Goal: Task Accomplishment & Management: Manage account settings

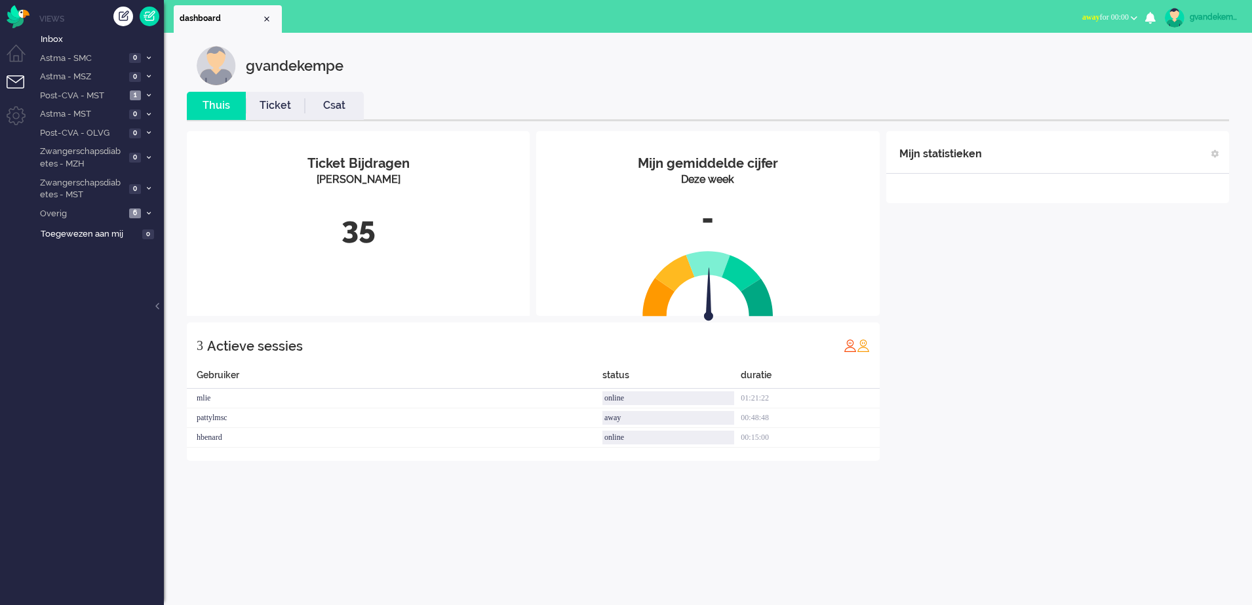
click at [1136, 16] on b "button" at bounding box center [1134, 18] width 7 height 5
click at [1049, 60] on label "Online" at bounding box center [1083, 58] width 104 height 11
click at [1136, 299] on div "Mijn statistieken + Statistieken toevoegen Bel tijd (gemiddelde dag) Wrapup tij…" at bounding box center [1057, 305] width 343 height 349
click at [146, 214] on span at bounding box center [149, 213] width 10 height 7
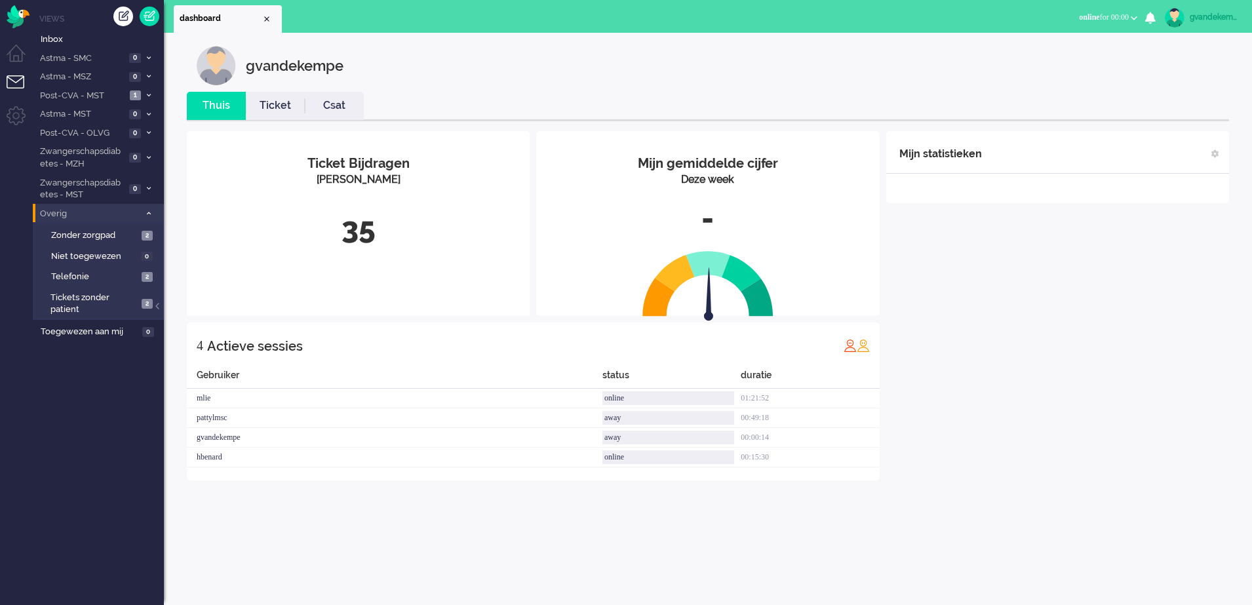
click at [146, 214] on span at bounding box center [149, 213] width 10 height 7
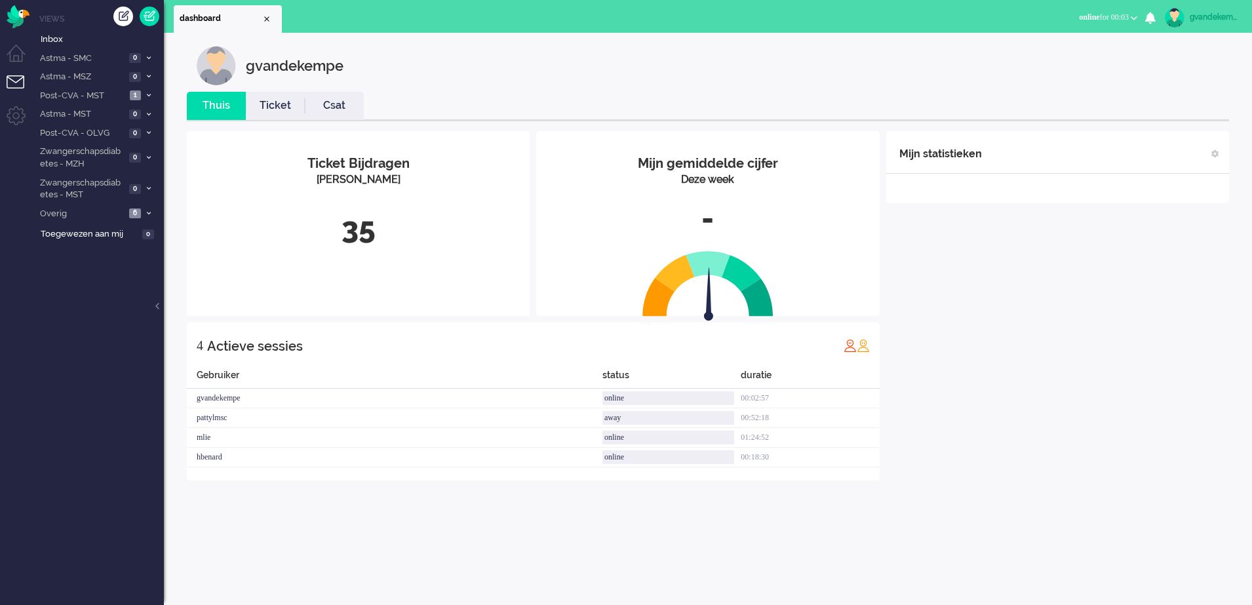
click at [1104, 435] on div "Mijn statistieken + Statistieken toevoegen Bel tijd (gemiddelde dag) Wrapup tij…" at bounding box center [1057, 305] width 343 height 349
click at [147, 214] on icon at bounding box center [149, 213] width 4 height 5
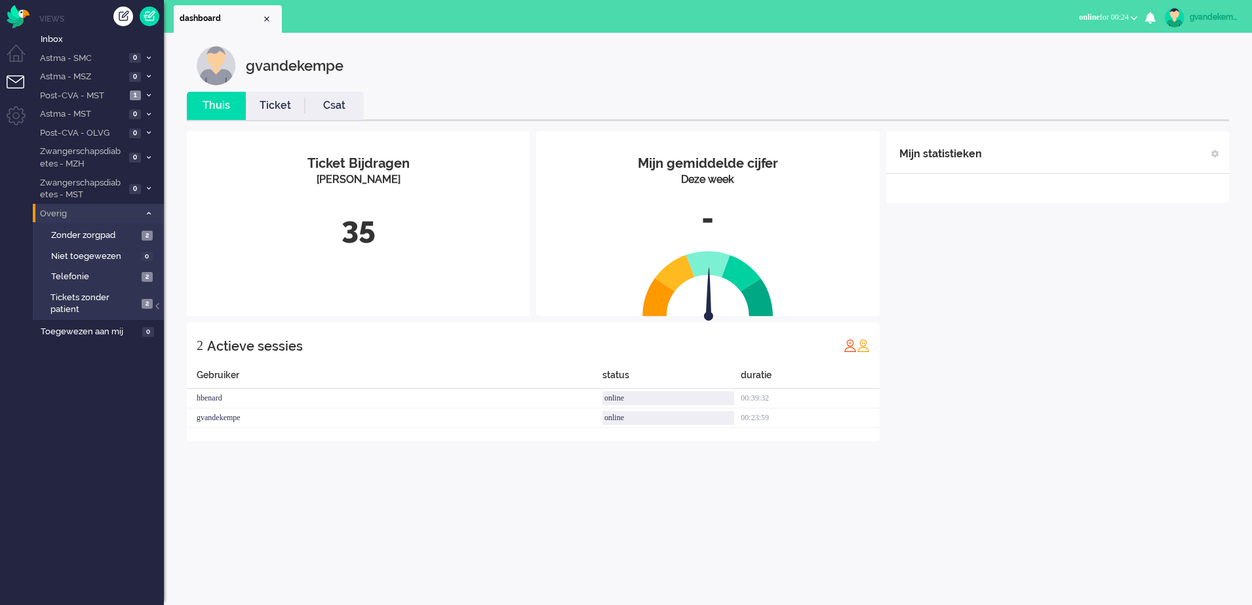
click at [1024, 282] on div "Mijn statistieken + Statistieken toevoegen Bel tijd (gemiddelde dag) Wrapup tij…" at bounding box center [1057, 286] width 343 height 310
click at [148, 130] on icon at bounding box center [149, 132] width 4 height 5
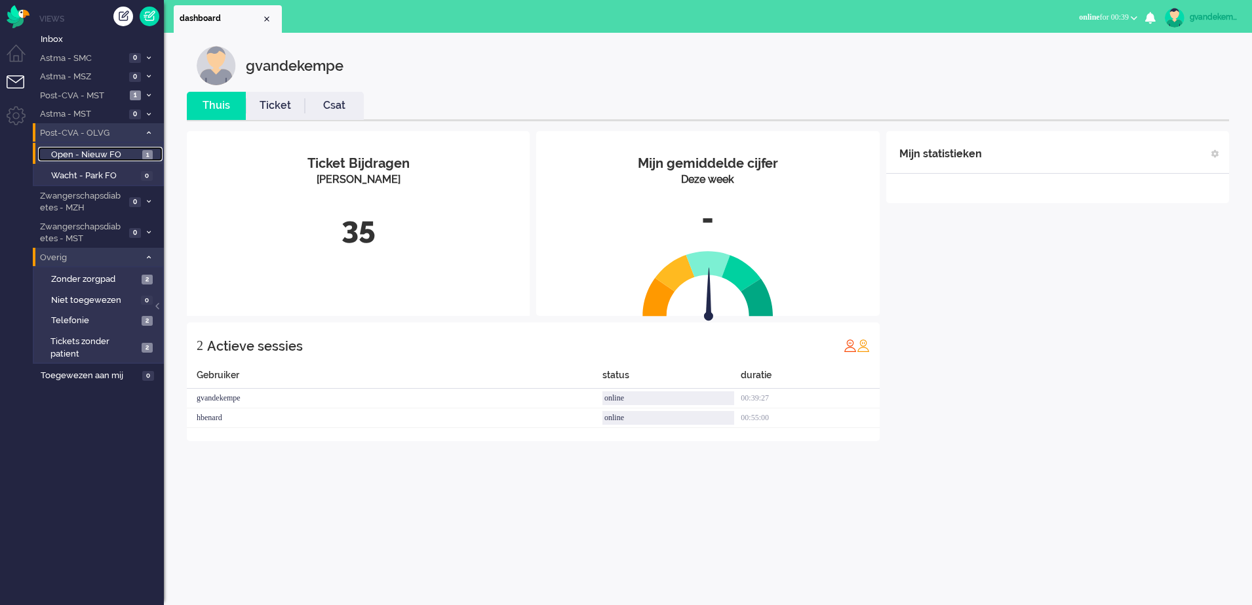
click at [111, 153] on span "Open - Nieuw FO" at bounding box center [95, 155] width 88 height 12
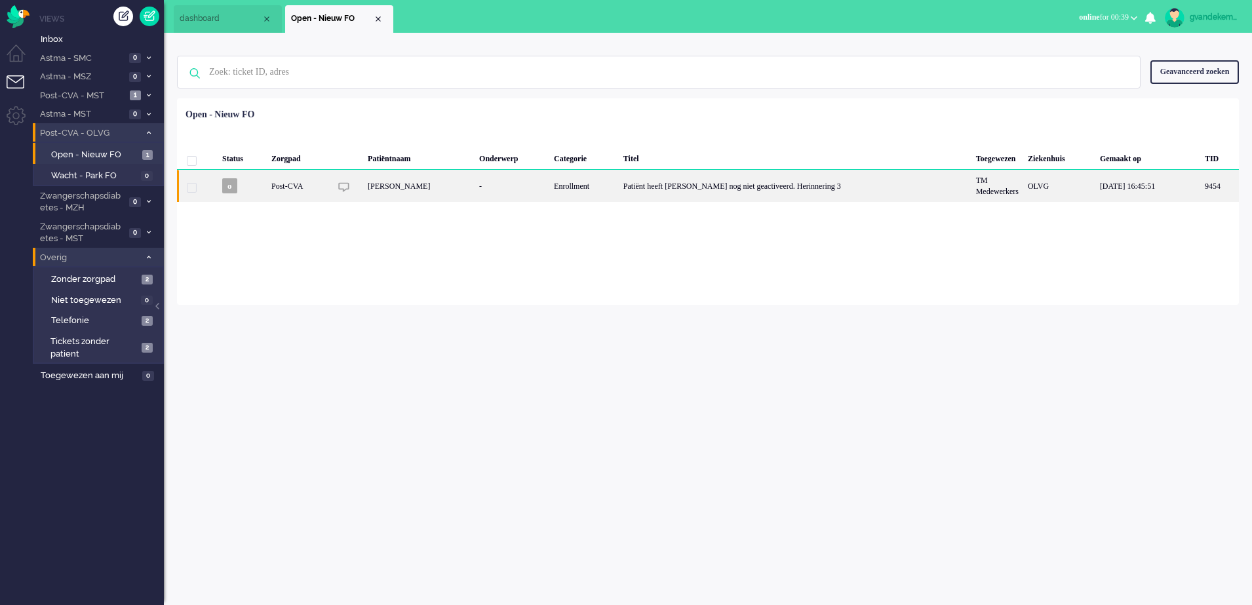
click at [723, 196] on div "Patiënt heeft [PERSON_NAME] nog niet geactiveerd. Herinnering 3" at bounding box center [795, 186] width 353 height 32
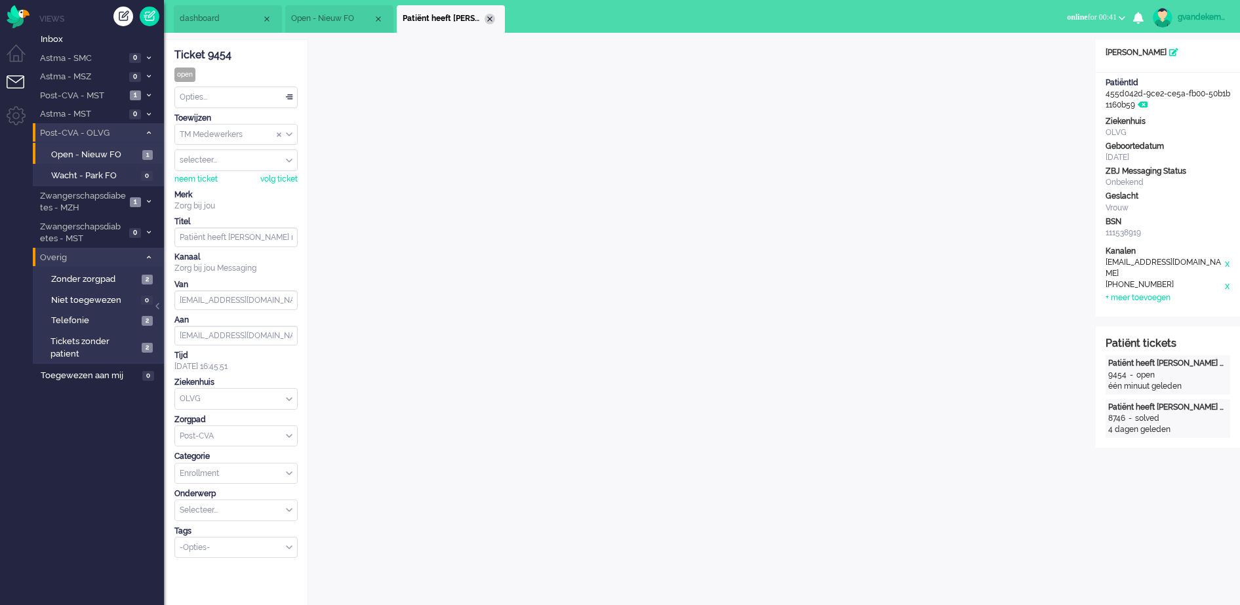
click at [488, 20] on div "Close tab" at bounding box center [490, 19] width 10 height 10
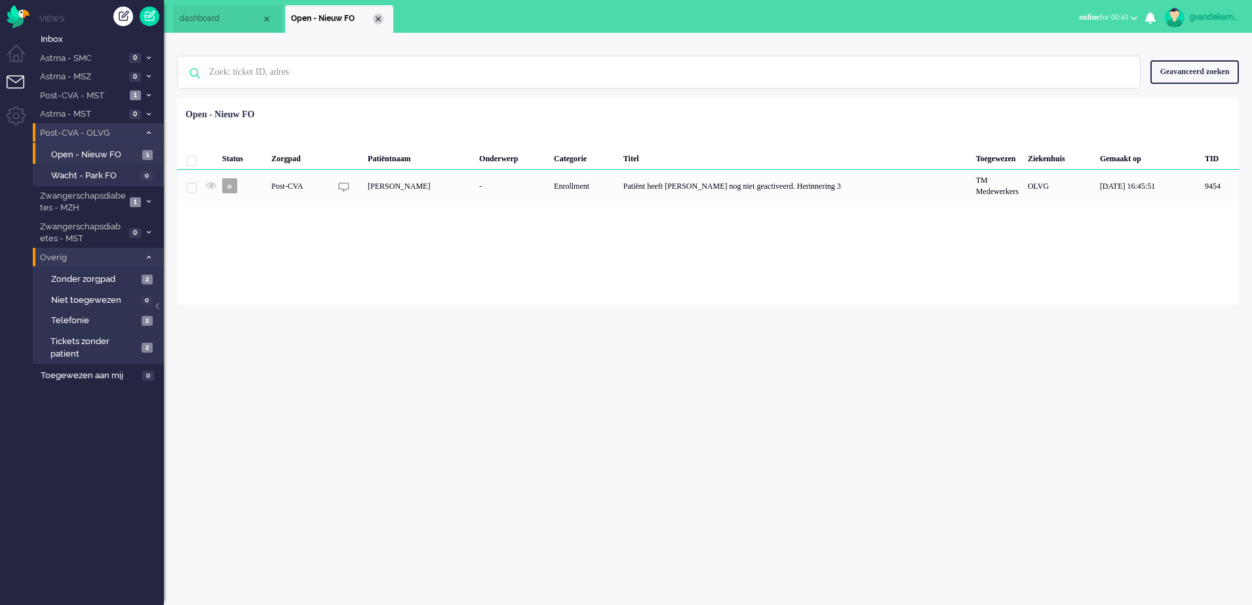
click at [378, 16] on div "Close tab" at bounding box center [378, 19] width 10 height 10
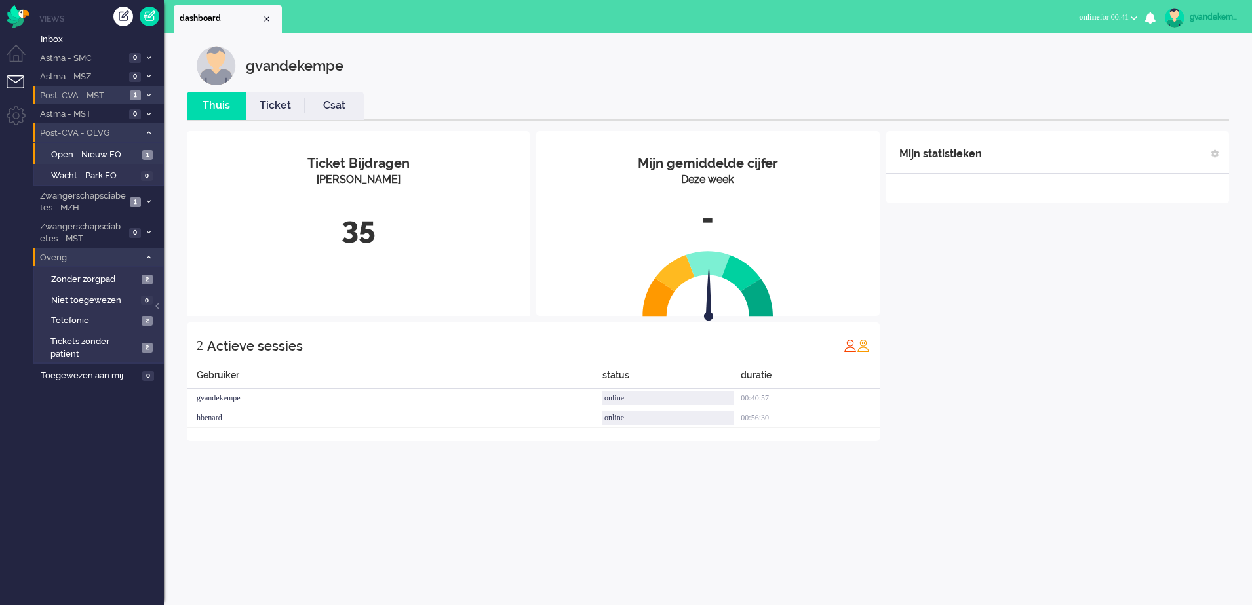
click at [147, 96] on icon at bounding box center [149, 95] width 4 height 5
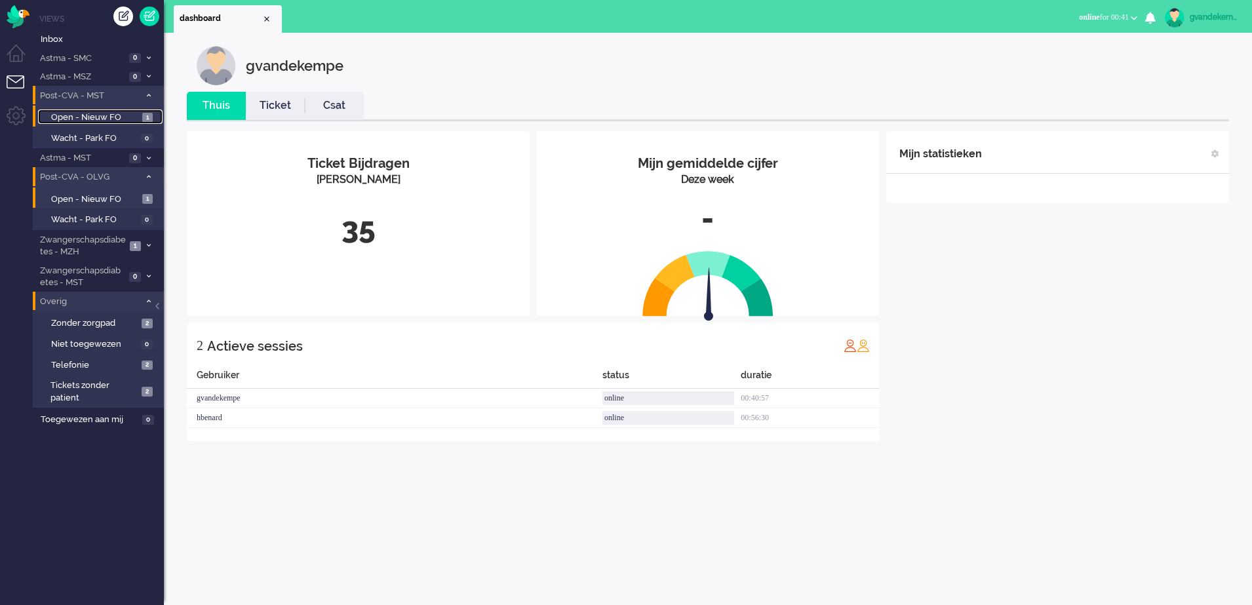
click at [128, 113] on span "Open - Nieuw FO" at bounding box center [95, 117] width 88 height 12
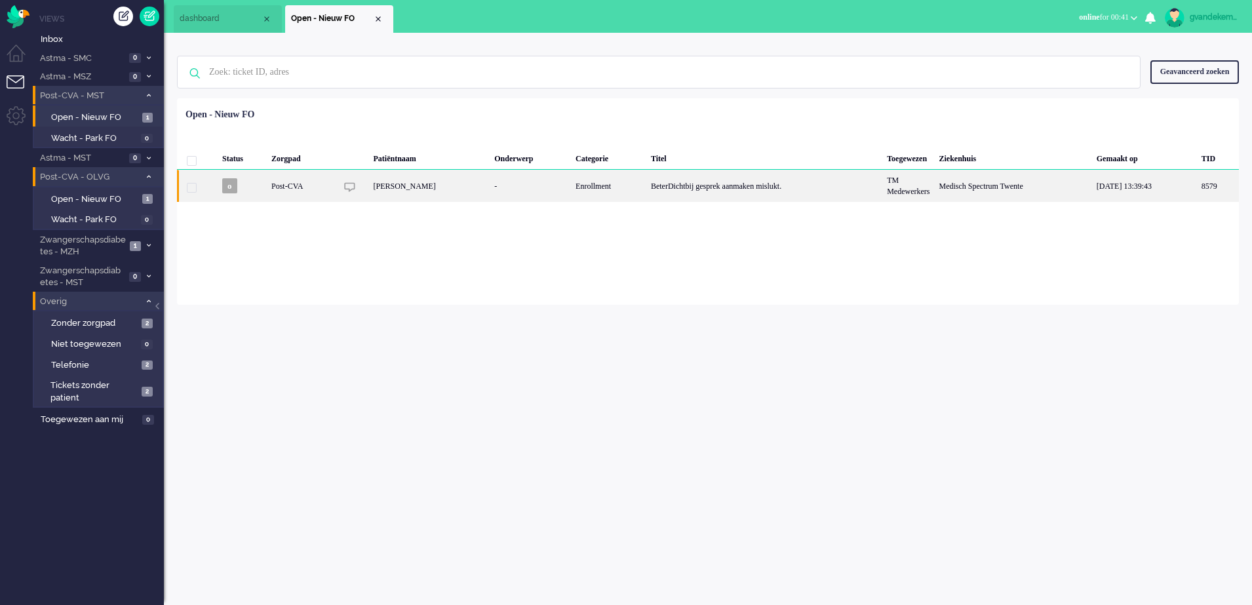
click at [646, 190] on div "BeterDichtbij gesprek aanmaken mislukt." at bounding box center [764, 186] width 236 height 32
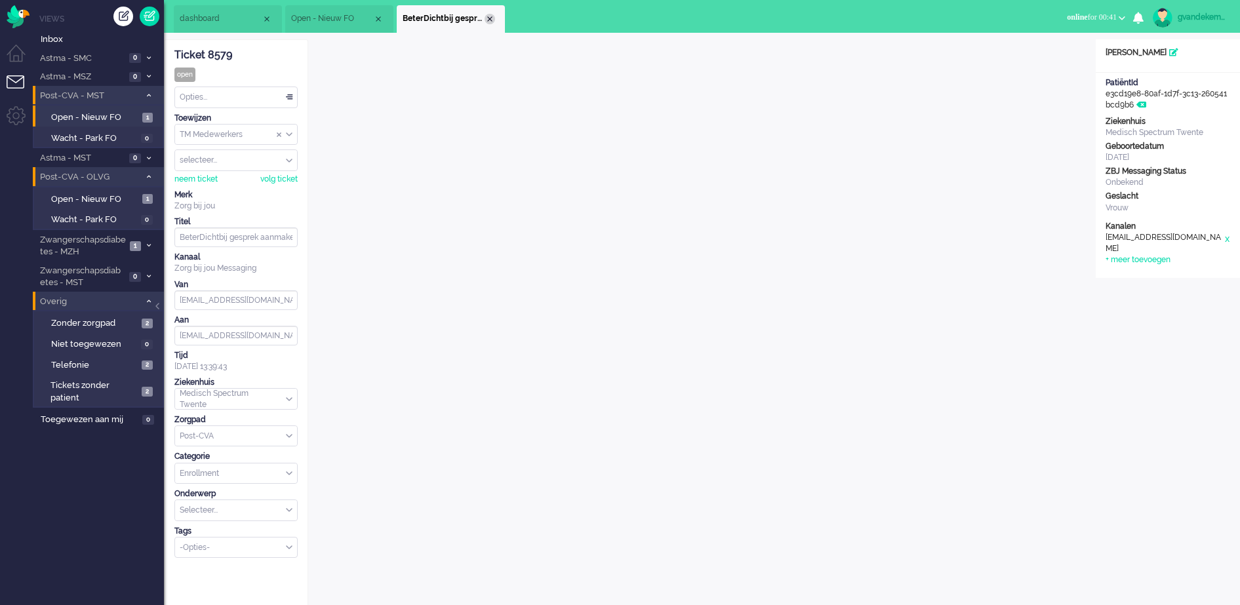
click at [490, 19] on div "Close tab" at bounding box center [490, 19] width 10 height 10
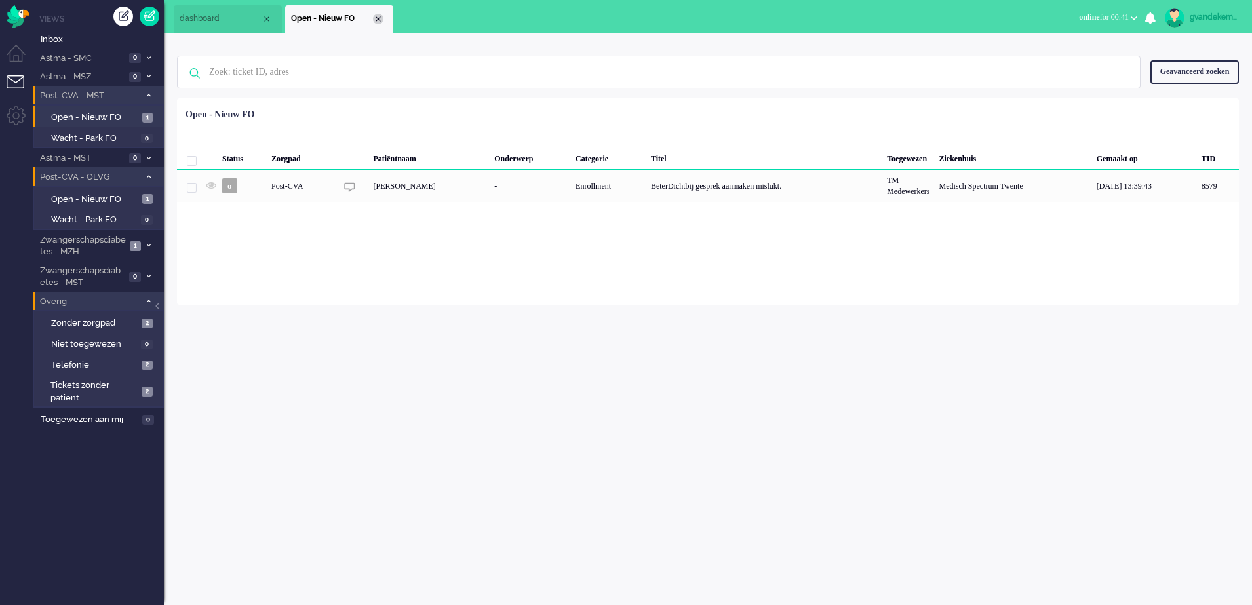
click at [382, 19] on div "Close tab" at bounding box center [378, 19] width 10 height 10
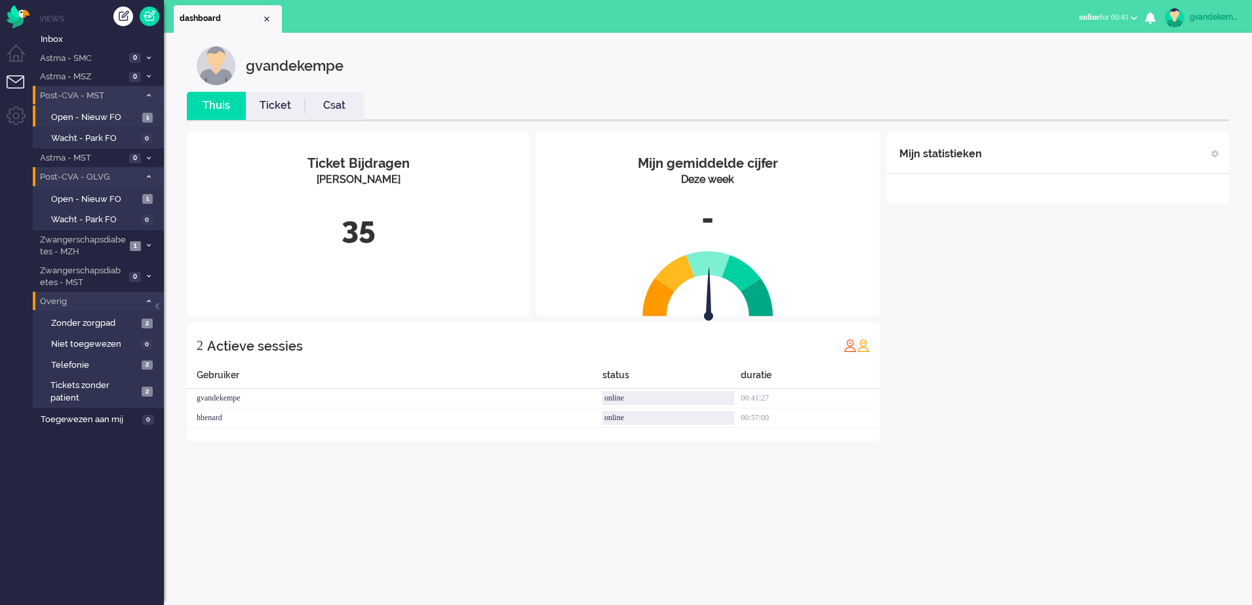
click at [149, 176] on icon at bounding box center [149, 176] width 4 height 5
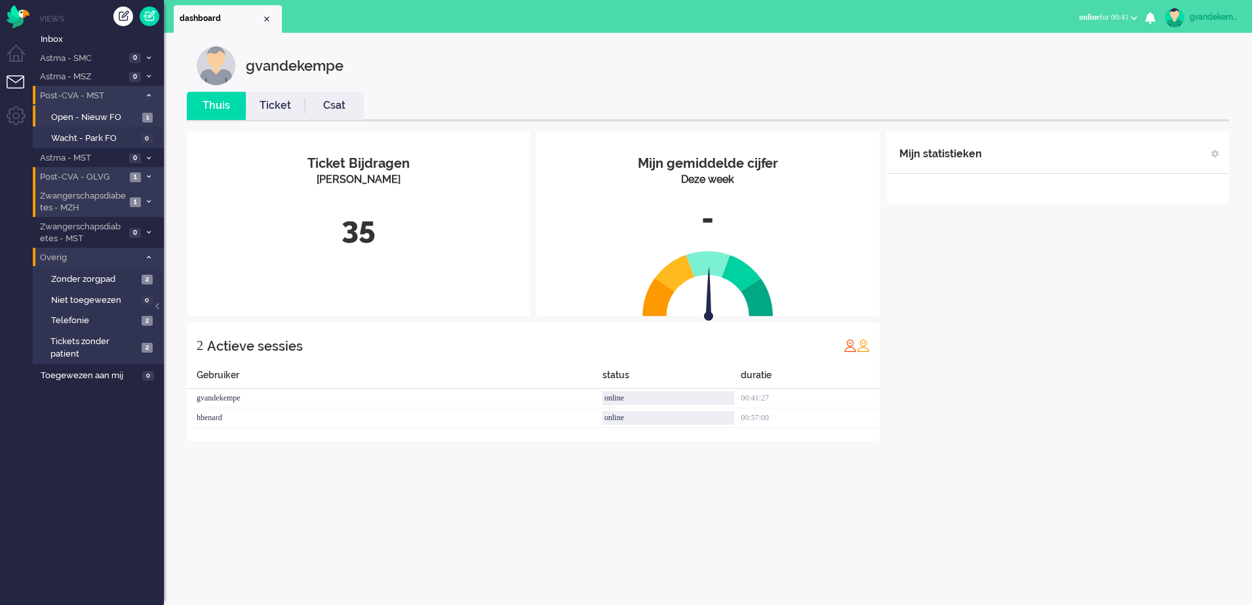
click at [149, 201] on icon at bounding box center [149, 201] width 4 height 5
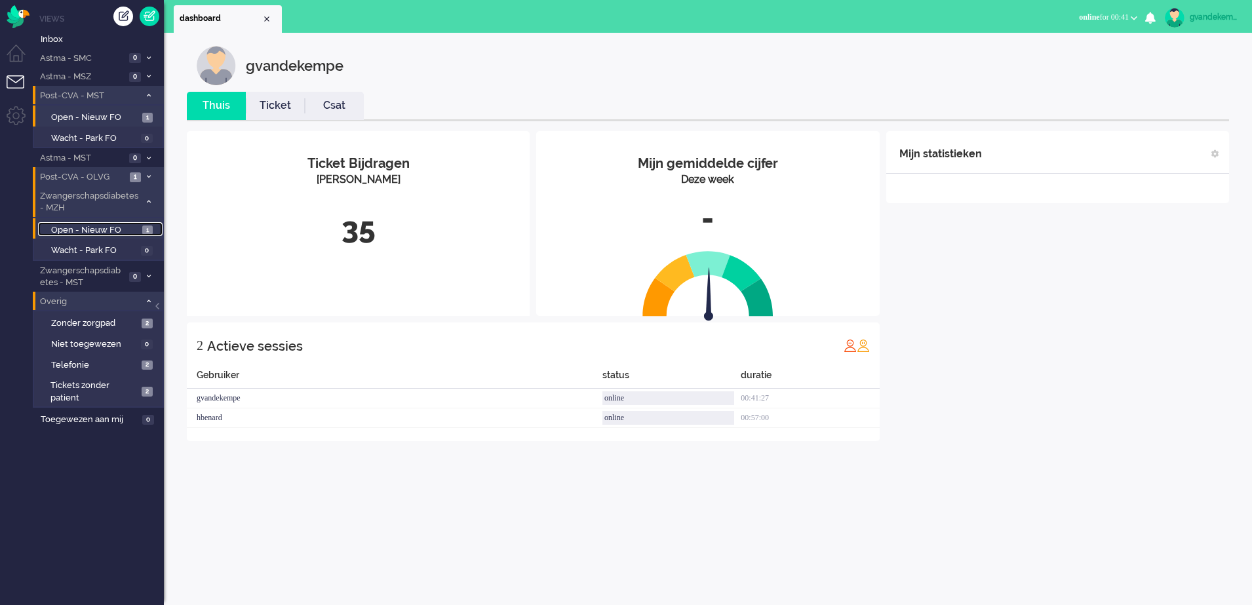
click at [113, 227] on span "Open - Nieuw FO" at bounding box center [95, 230] width 88 height 12
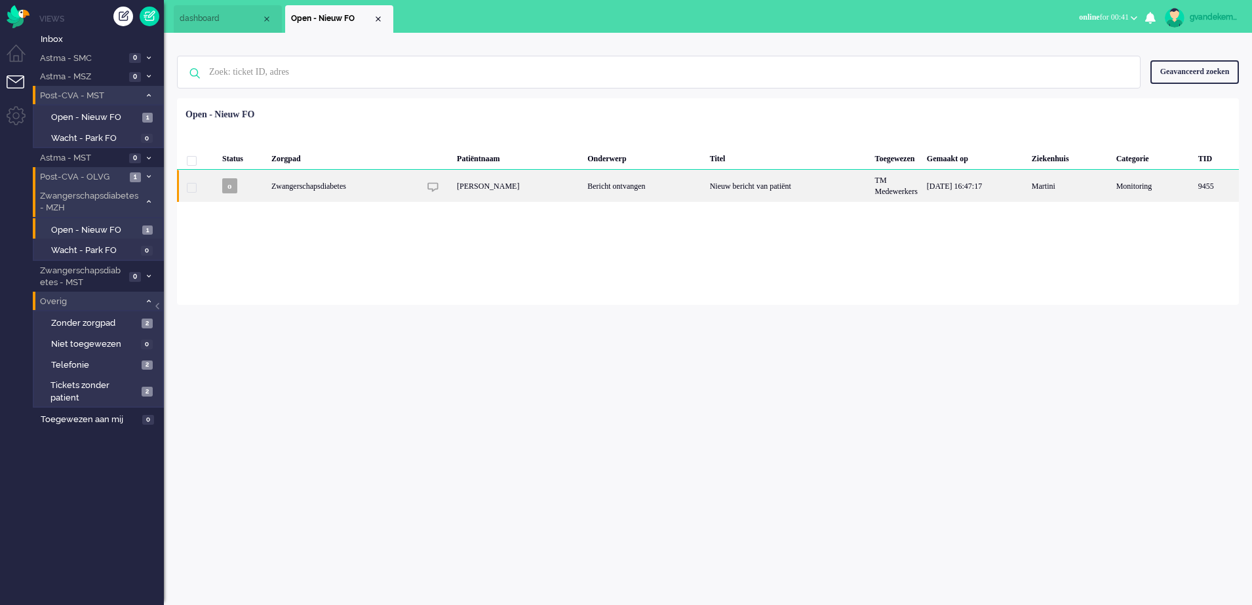
click at [660, 181] on div "Bericht ontvangen" at bounding box center [644, 186] width 122 height 32
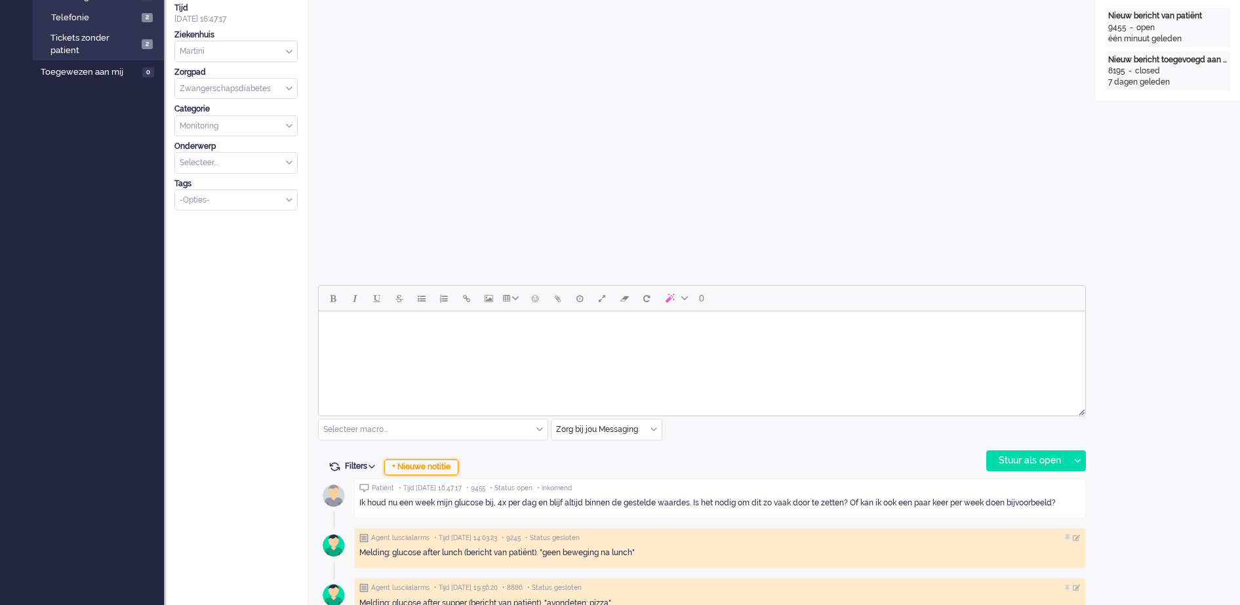
click at [452, 469] on div "+ Nieuwe notitie" at bounding box center [421, 468] width 74 height 16
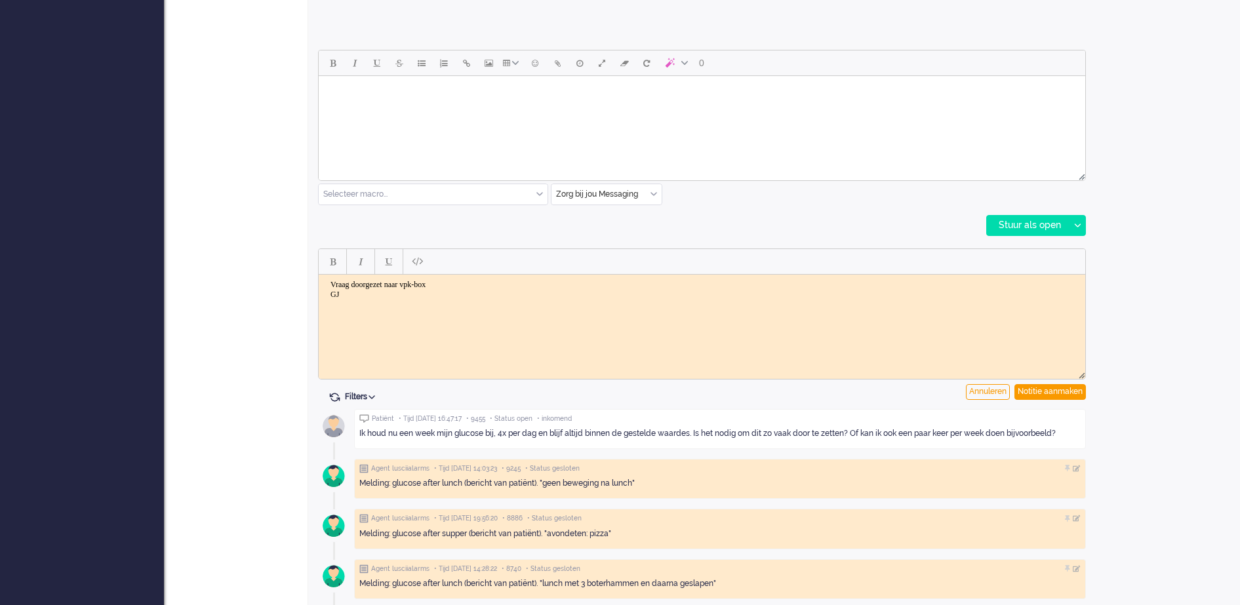
scroll to position [614, 0]
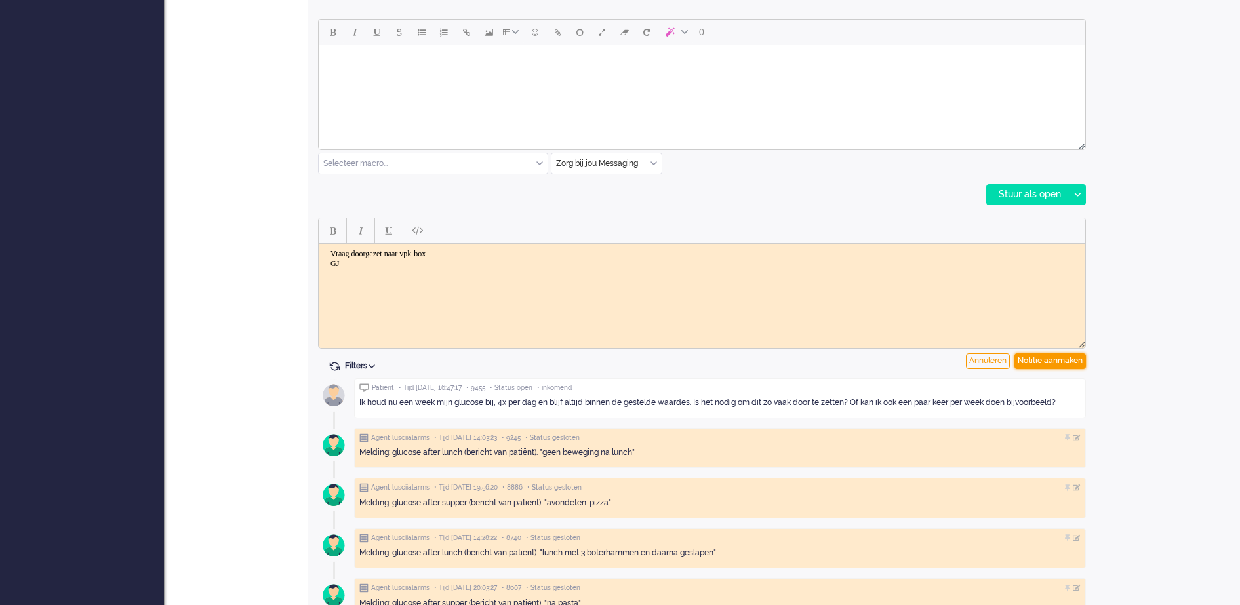
click at [1060, 357] on div "Notitie aanmaken" at bounding box center [1049, 361] width 71 height 16
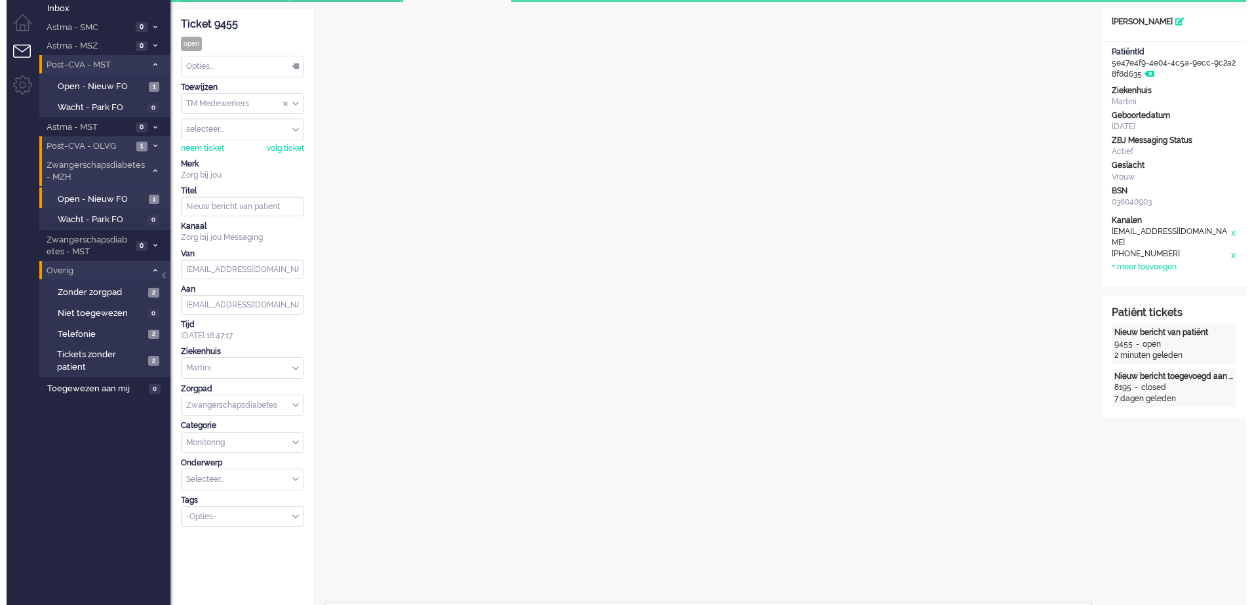
scroll to position [0, 0]
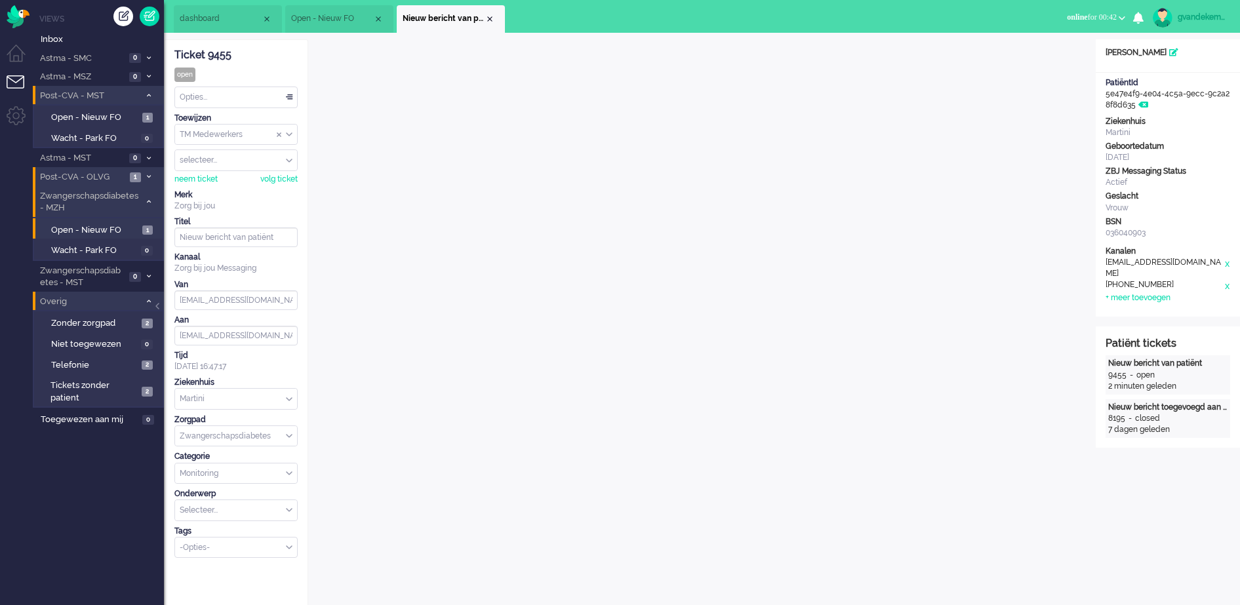
click at [289, 133] on div "TM Medewerkers" at bounding box center [236, 135] width 122 height 20
click at [263, 170] on li "TM Verpleegkundigen" at bounding box center [236, 173] width 122 height 19
click at [487, 19] on div "Close tab" at bounding box center [490, 19] width 10 height 10
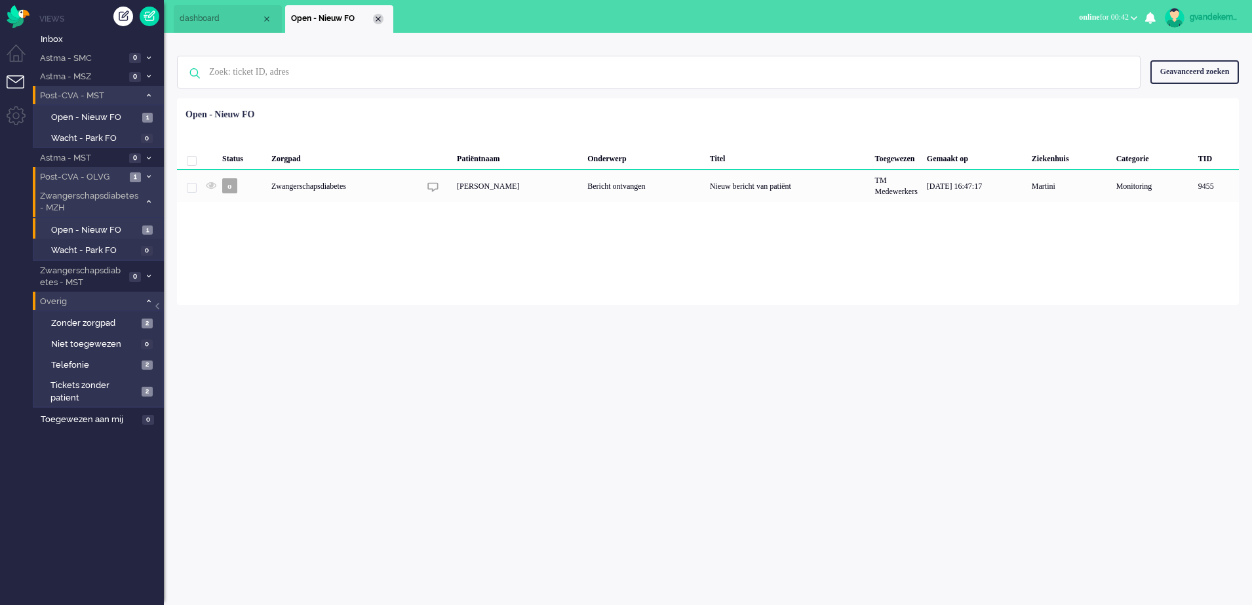
click at [379, 20] on div "Close tab" at bounding box center [378, 19] width 10 height 10
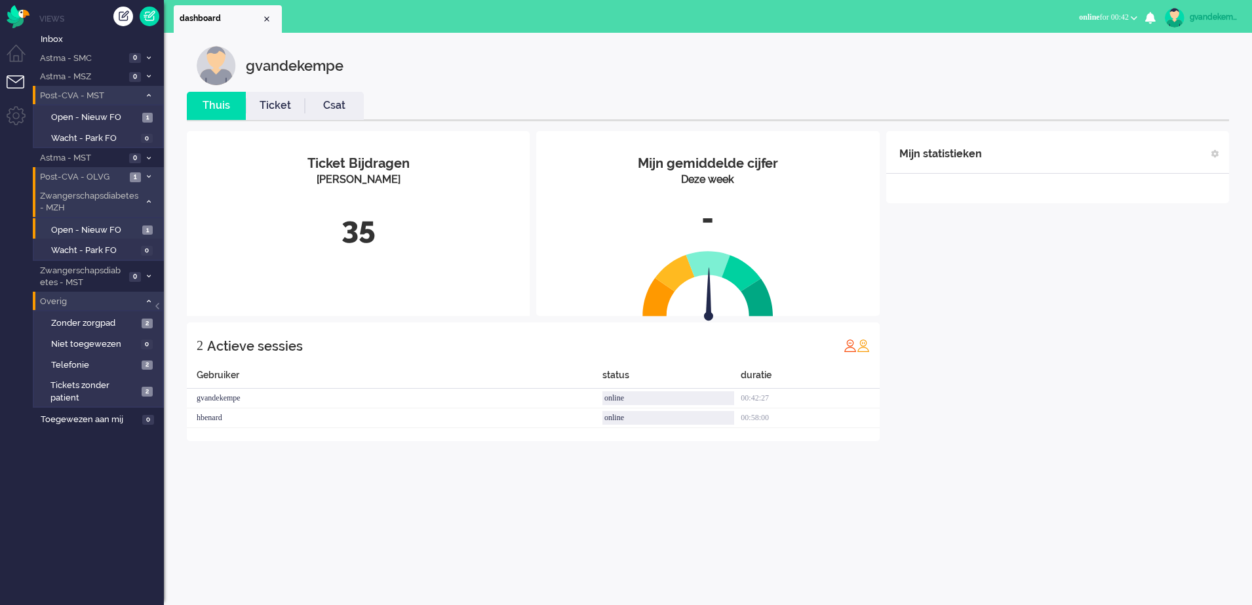
click at [149, 206] on li "Zwangerschapsdiabetes - MZH 1" at bounding box center [98, 201] width 131 height 31
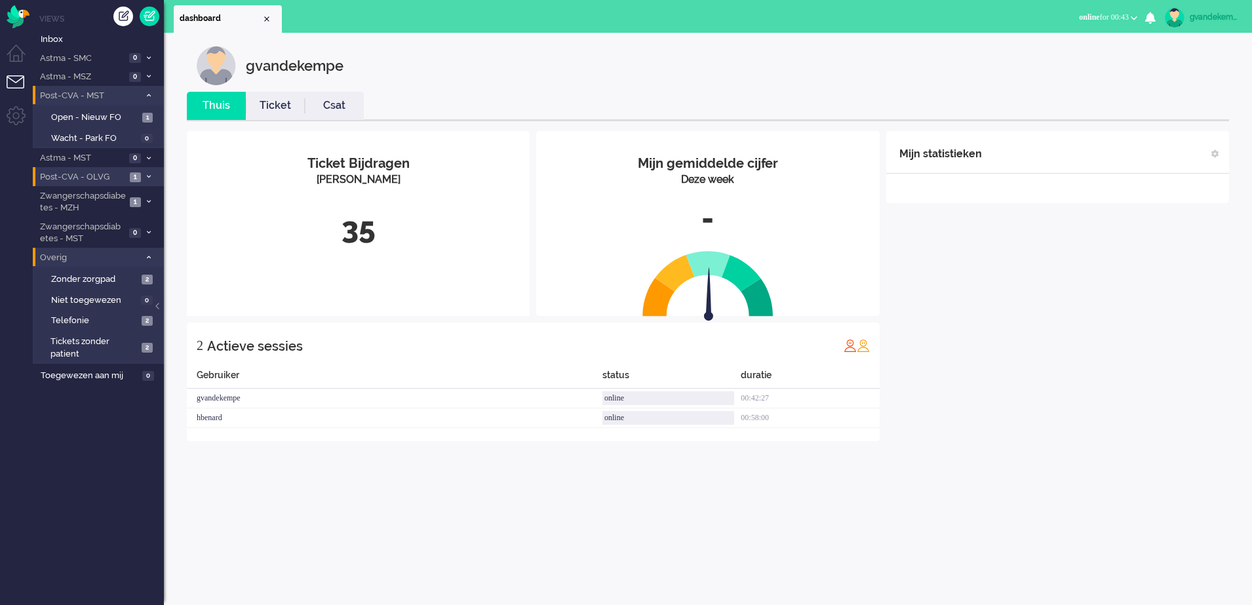
click at [148, 93] on icon at bounding box center [149, 95] width 4 height 5
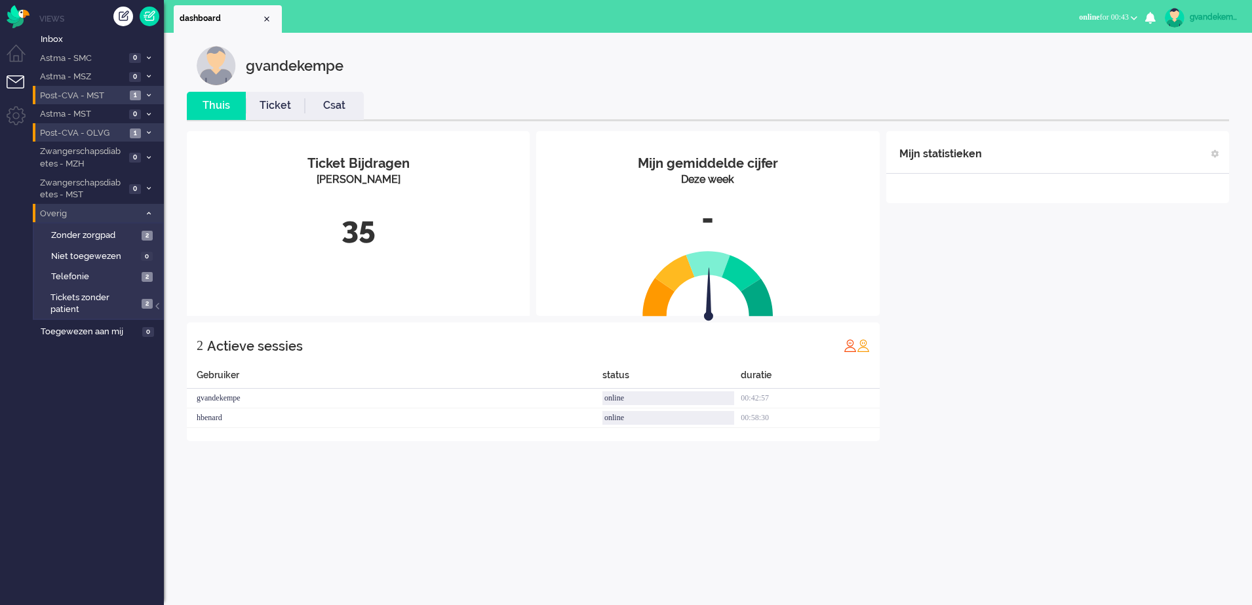
click at [147, 212] on icon at bounding box center [149, 213] width 4 height 5
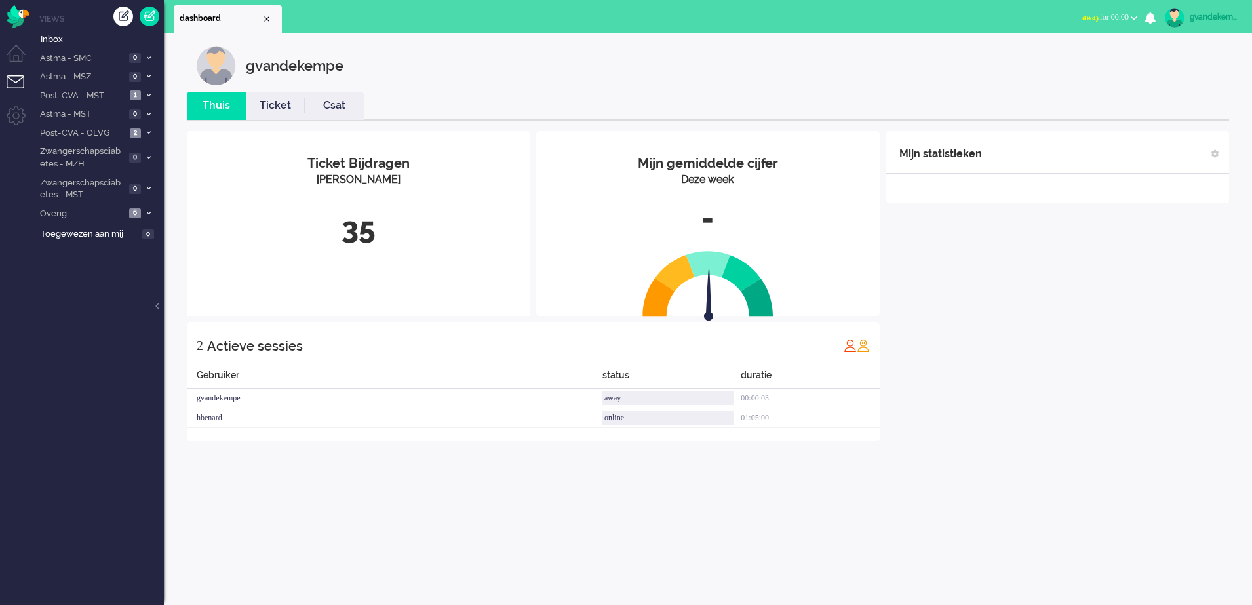
click at [1132, 20] on b "button" at bounding box center [1134, 18] width 7 height 5
click at [1064, 56] on label "Online" at bounding box center [1083, 58] width 104 height 11
click at [147, 132] on icon at bounding box center [149, 132] width 4 height 5
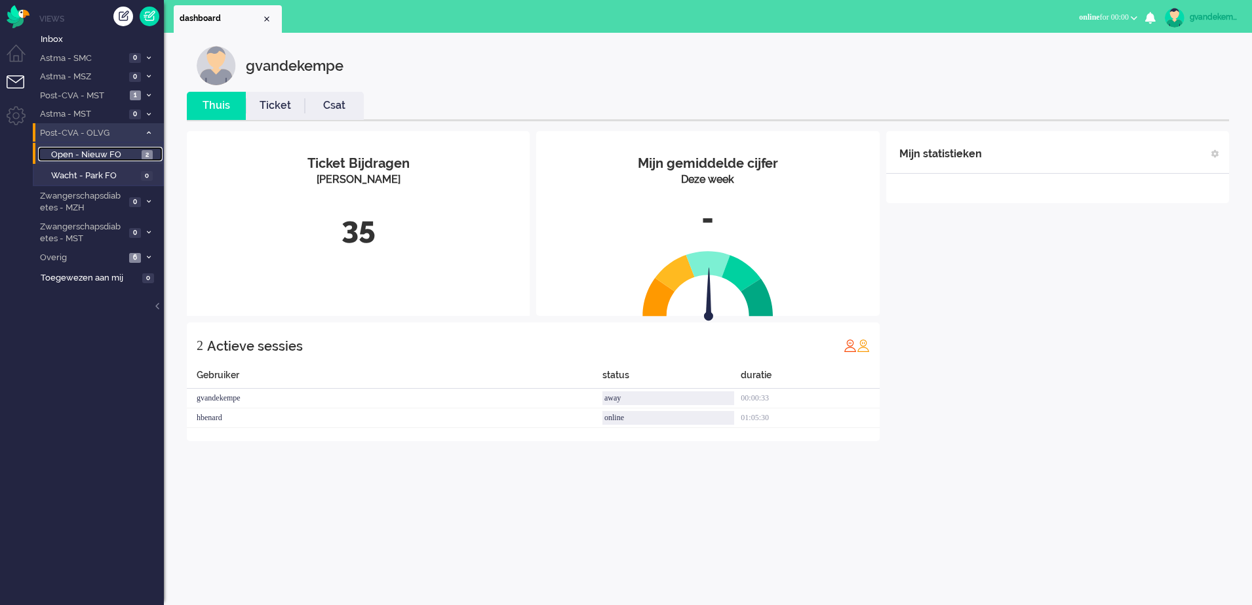
click at [121, 153] on span "Open - Nieuw FO" at bounding box center [94, 155] width 87 height 12
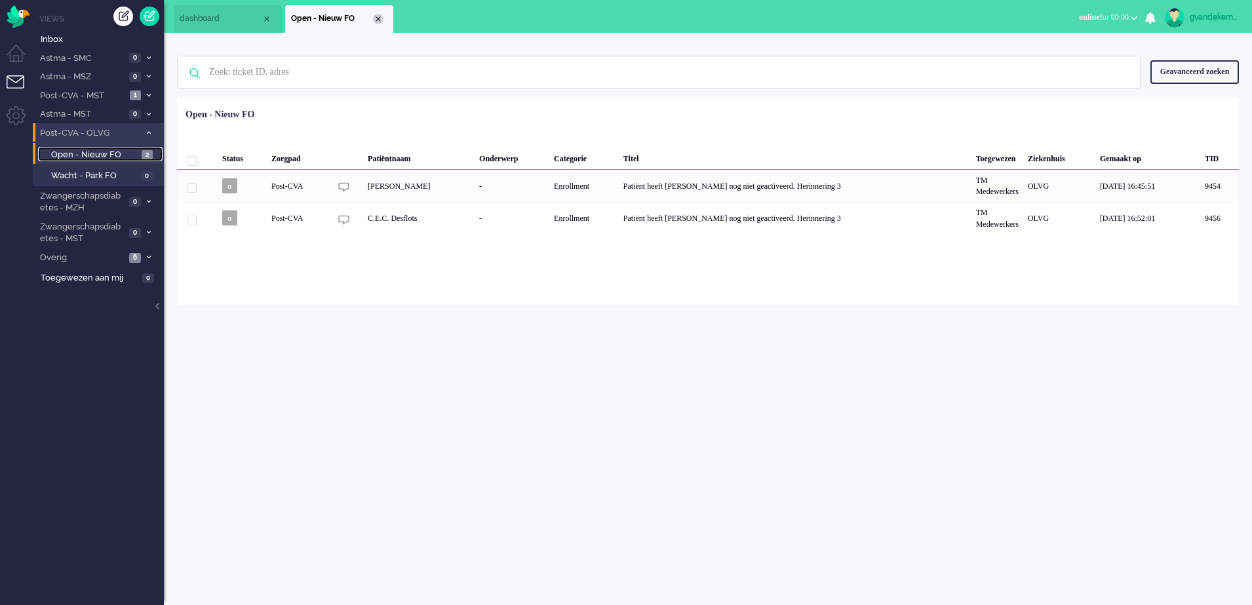
click at [377, 16] on div "Close tab" at bounding box center [378, 19] width 10 height 10
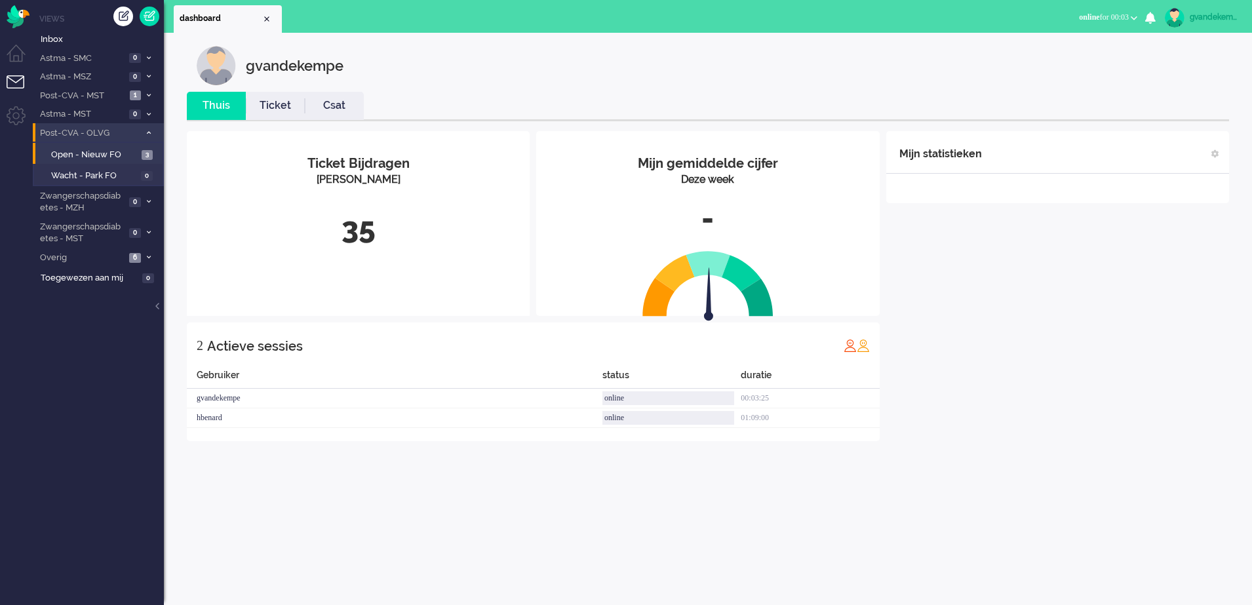
click at [1129, 21] on button "online for 00:03" at bounding box center [1108, 17] width 74 height 19
click at [1050, 125] on div "Mijn gemiddelde cijfer Deze week - Ticket Bijdragen Per Kanaal 35 2 Actieve ses…" at bounding box center [708, 286] width 1043 height 330
click at [1174, 19] on img at bounding box center [1175, 18] width 20 height 20
click at [1147, 103] on link "Uitloggen" at bounding box center [1196, 105] width 98 height 13
